Goal: Task Accomplishment & Management: Use online tool/utility

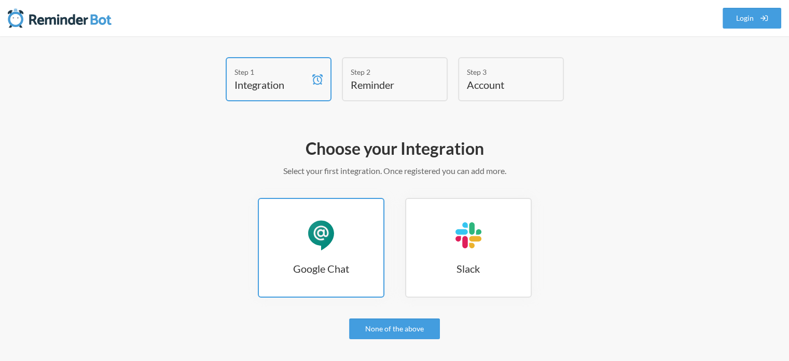
click at [329, 266] on h3 "Google Chat" at bounding box center [321, 268] width 125 height 15
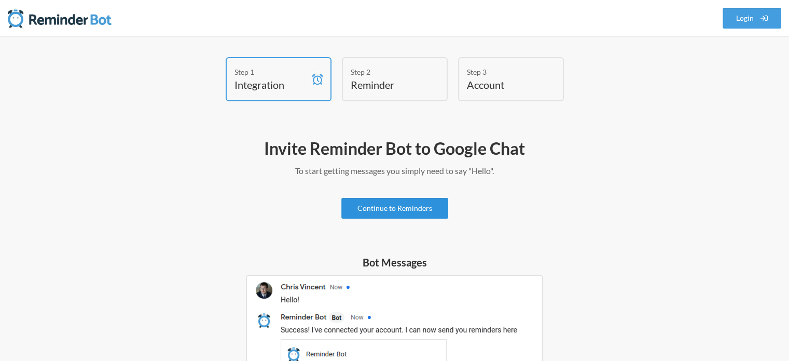
click at [397, 211] on link "Continue to Reminders" at bounding box center [394, 208] width 107 height 21
click at [372, 207] on link "Continue to Reminders" at bounding box center [394, 208] width 107 height 21
click at [748, 18] on link "Login" at bounding box center [752, 18] width 59 height 21
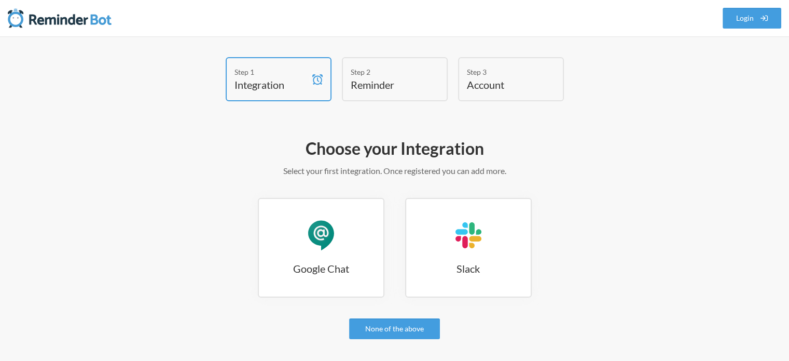
click at [294, 85] on h4 "Integration" at bounding box center [271, 84] width 73 height 15
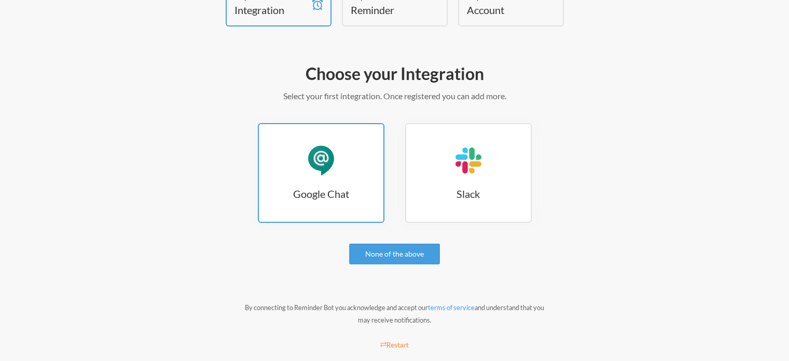
scroll to position [94, 0]
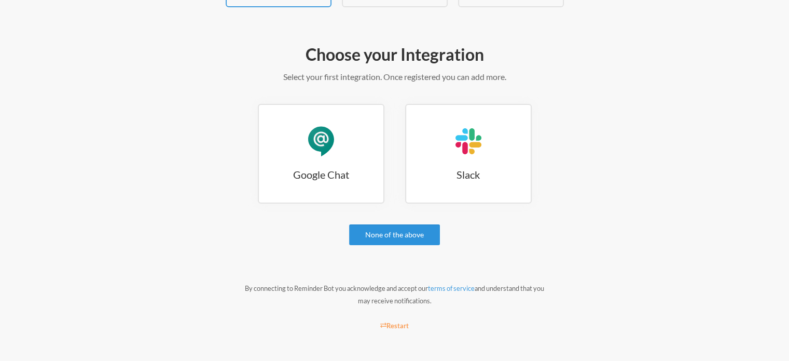
click at [394, 238] on link "None of the above" at bounding box center [394, 234] width 91 height 21
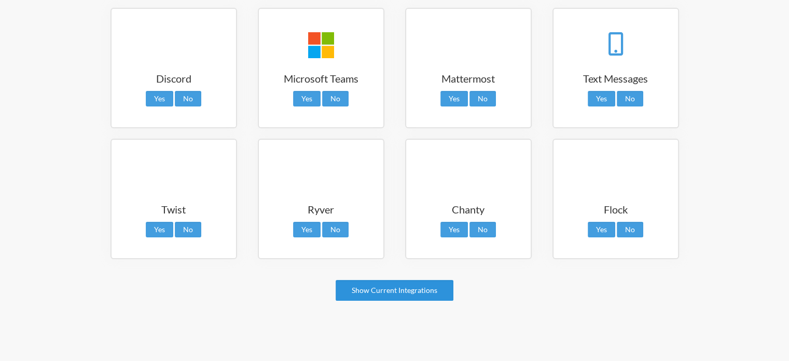
scroll to position [0, 0]
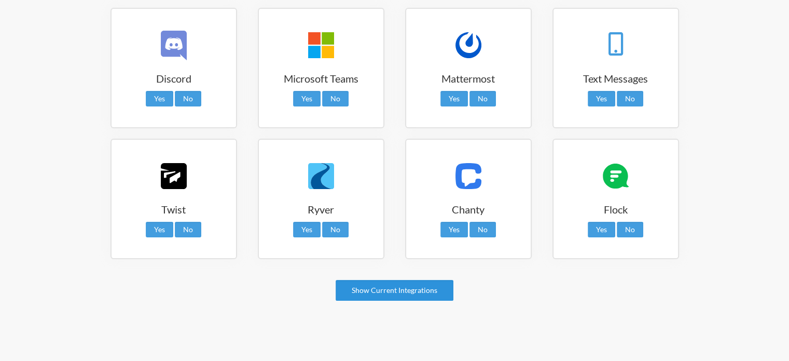
click at [414, 284] on link "Show Current Integrations" at bounding box center [395, 290] width 118 height 21
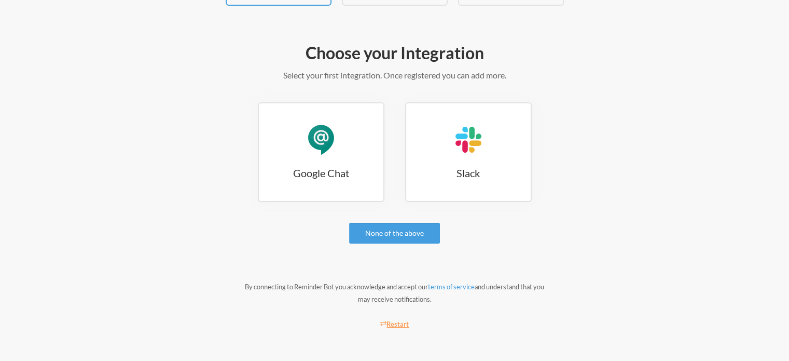
scroll to position [94, 0]
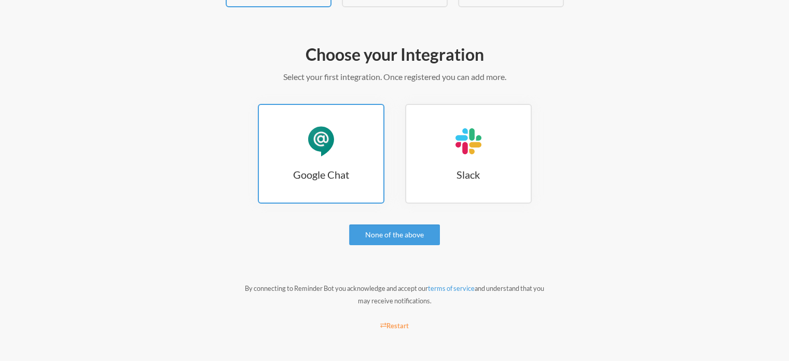
click at [328, 139] on div "Google Chat" at bounding box center [321, 141] width 31 height 31
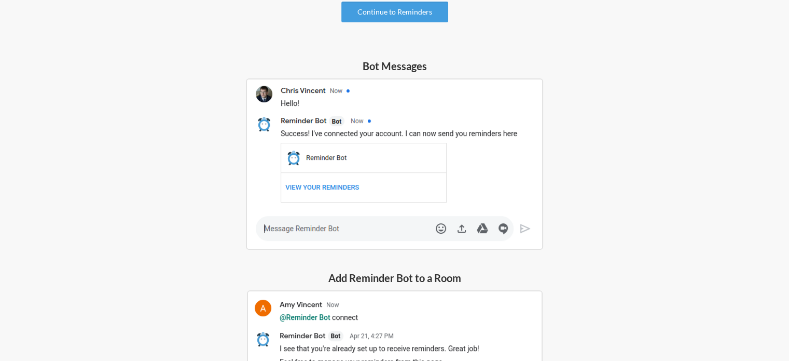
scroll to position [259, 0]
